Goal: Information Seeking & Learning: Learn about a topic

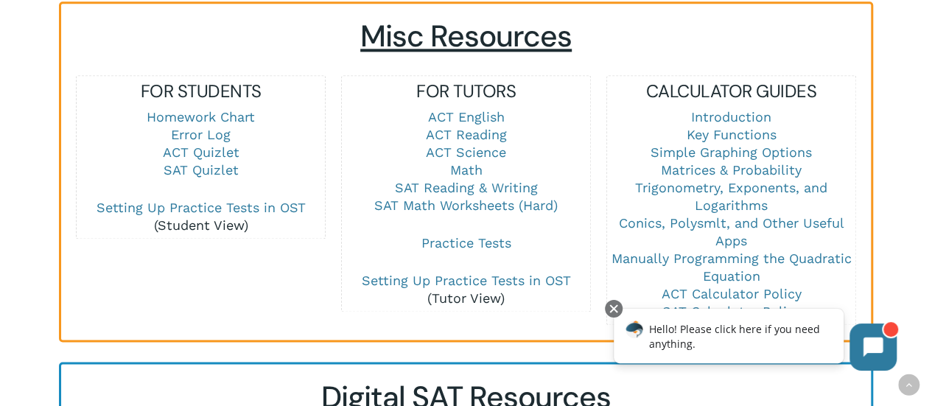
scroll to position [1060, 0]
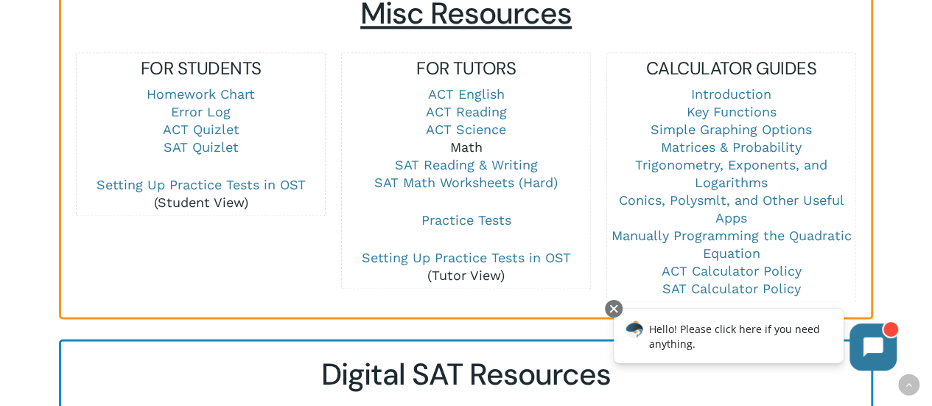
click at [460, 139] on link "Math" at bounding box center [466, 146] width 32 height 15
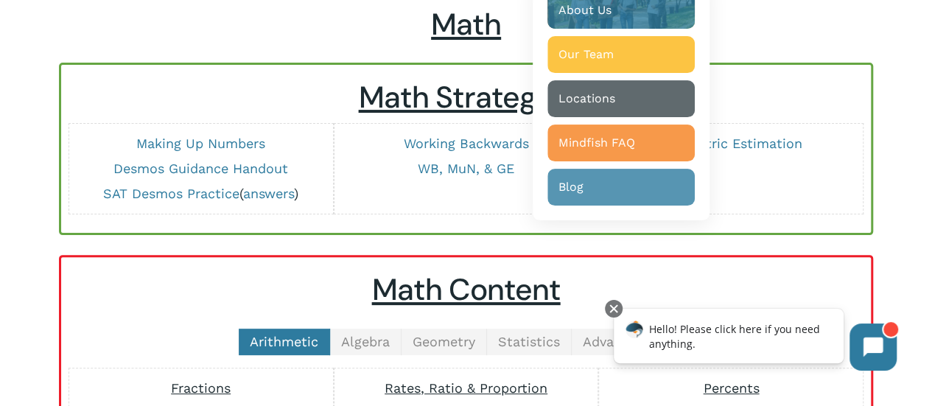
scroll to position [99, 0]
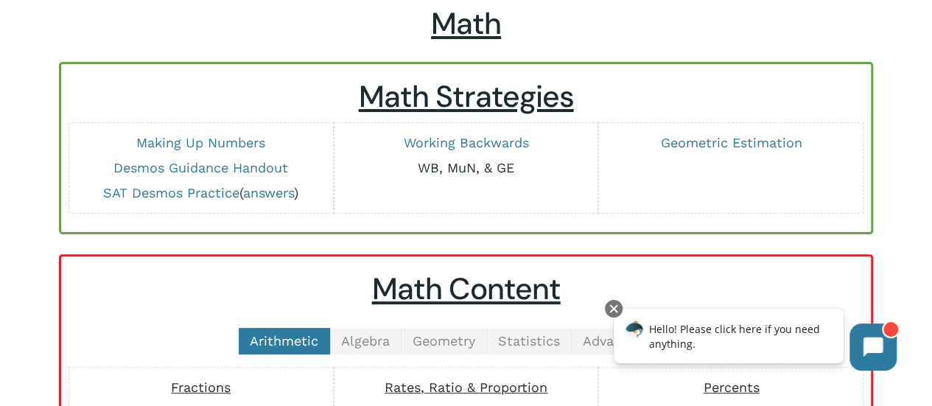
click at [477, 163] on link "WB, MuN, & GE" at bounding box center [466, 167] width 97 height 15
